Goal: Use online tool/utility: Utilize a website feature to perform a specific function

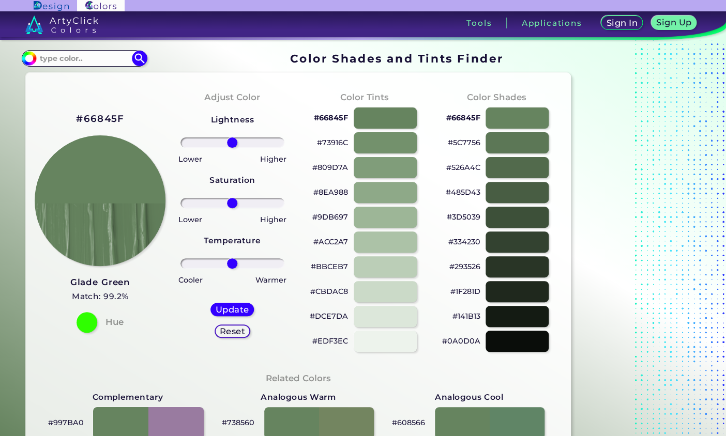
click at [186, 423] on div at bounding box center [148, 423] width 111 height 32
type input "#997ba0"
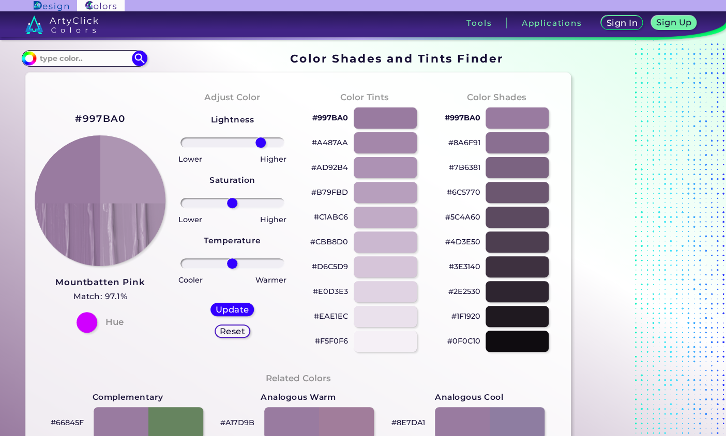
drag, startPoint x: 232, startPoint y: 144, endPoint x: 260, endPoint y: 146, distance: 28.0
type input "61"
click at [261, 145] on input "range" at bounding box center [232, 143] width 104 height 10
drag, startPoint x: 234, startPoint y: 203, endPoint x: 207, endPoint y: 204, distance: 26.9
click at [207, 203] on input "range" at bounding box center [232, 203] width 104 height 10
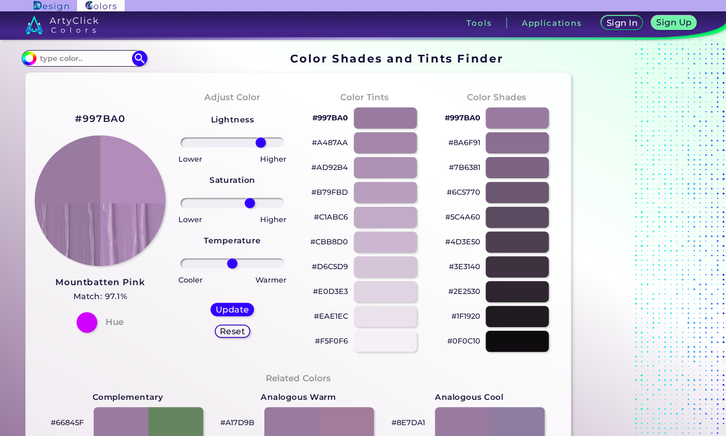
drag, startPoint x: 207, startPoint y: 204, endPoint x: 250, endPoint y: 204, distance: 42.4
type input "37"
click at [250, 204] on input "range" at bounding box center [232, 203] width 104 height 10
click at [237, 331] on h5 "Reset" at bounding box center [232, 331] width 23 height 8
type input "0"
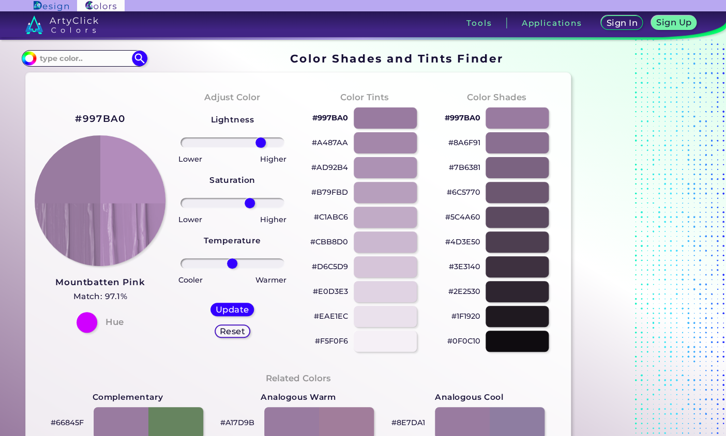
type input "0"
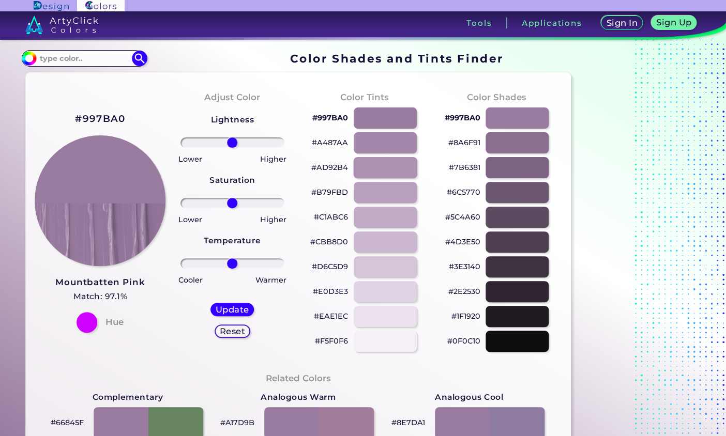
click at [373, 170] on div at bounding box center [385, 167] width 64 height 21
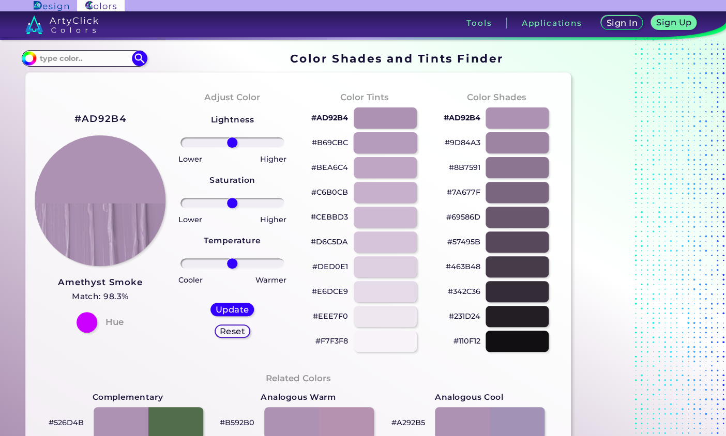
click at [365, 136] on div at bounding box center [385, 142] width 64 height 21
type input "#b69cbc"
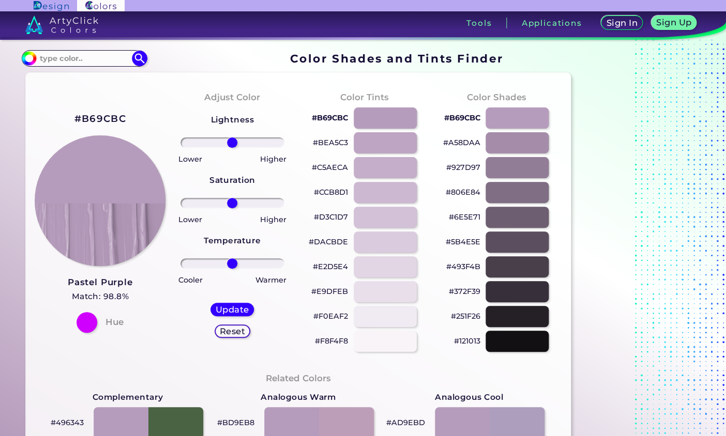
click at [100, 120] on h2 "#B69CBC" at bounding box center [100, 118] width 52 height 13
